Goal: Information Seeking & Learning: Learn about a topic

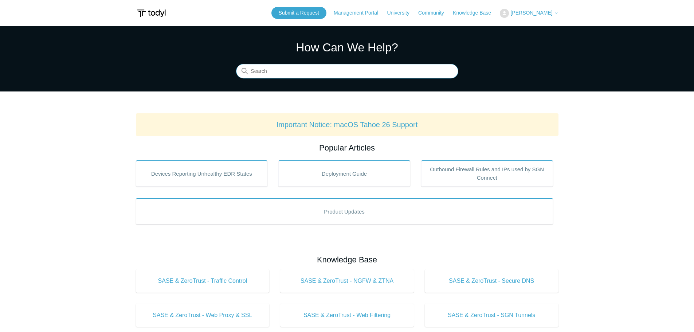
click at [341, 73] on input "Search" at bounding box center [347, 71] width 222 height 15
type input "threatlocker"
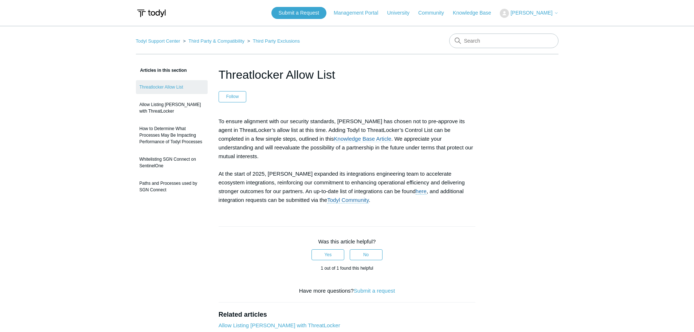
click at [334, 139] on link "Knowledge Base Article" at bounding box center [363, 139] width 58 height 7
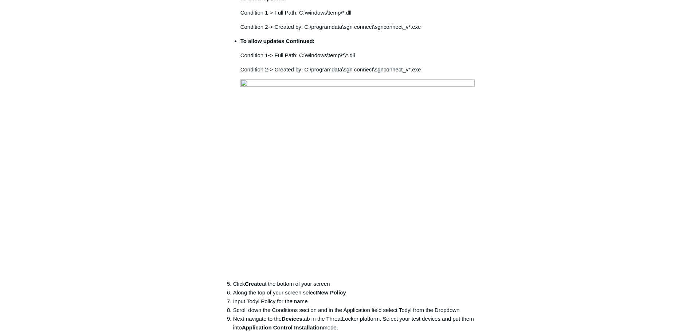
scroll to position [283, 0]
